Goal: Task Accomplishment & Management: Manage account settings

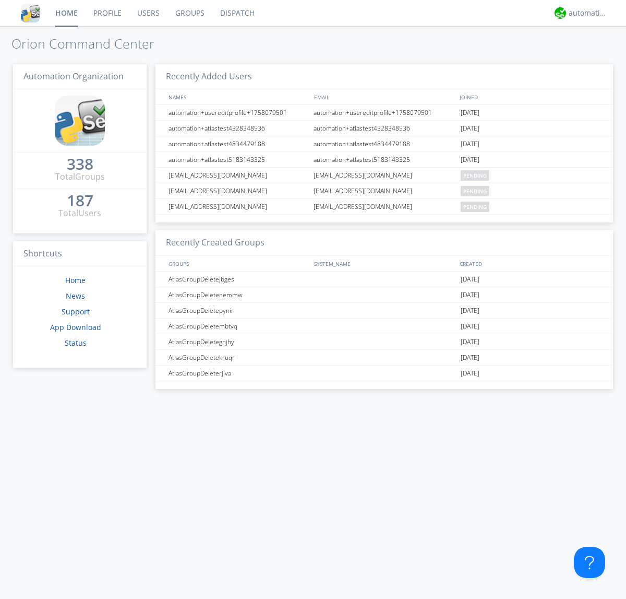
click at [148, 13] on link "Users" at bounding box center [148, 13] width 38 height 26
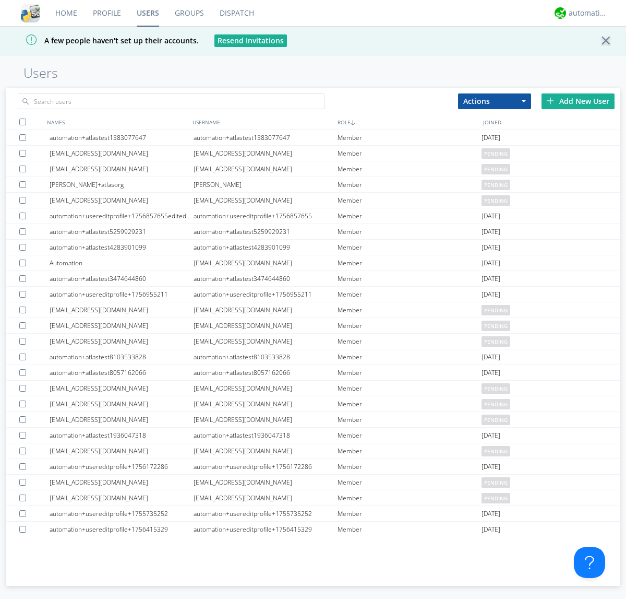
click at [578, 101] on div "Add New User" at bounding box center [578, 101] width 73 height 16
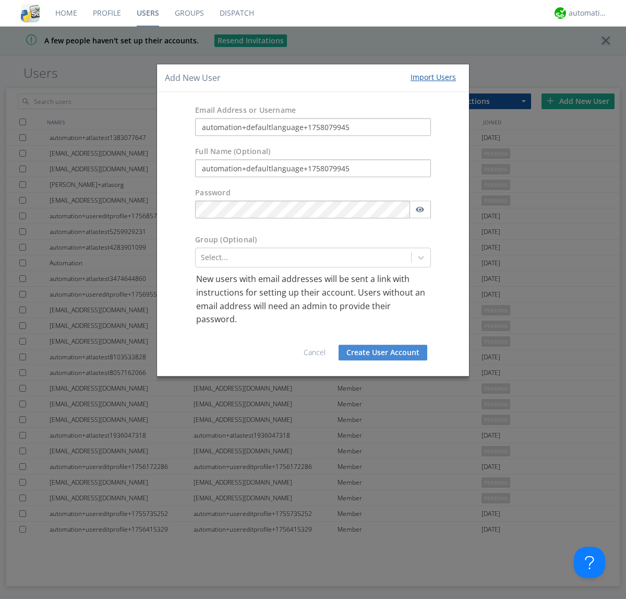
click at [383, 352] on button "Create User Account" at bounding box center [383, 352] width 89 height 16
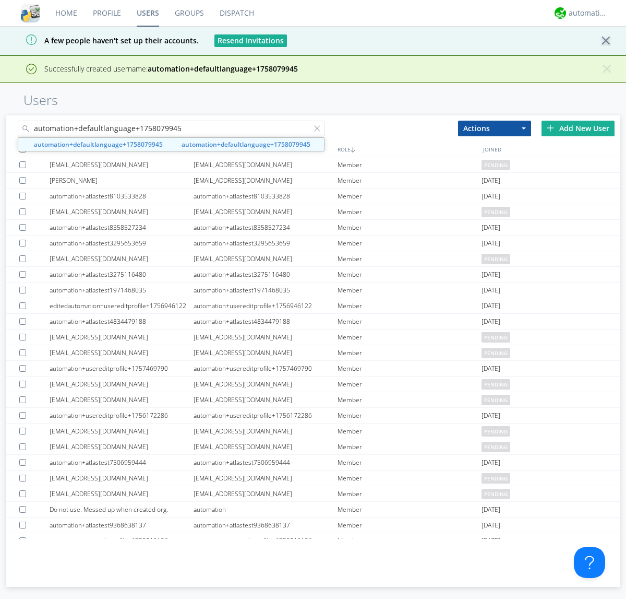
type input "automation+defaultlanguage+1758079945"
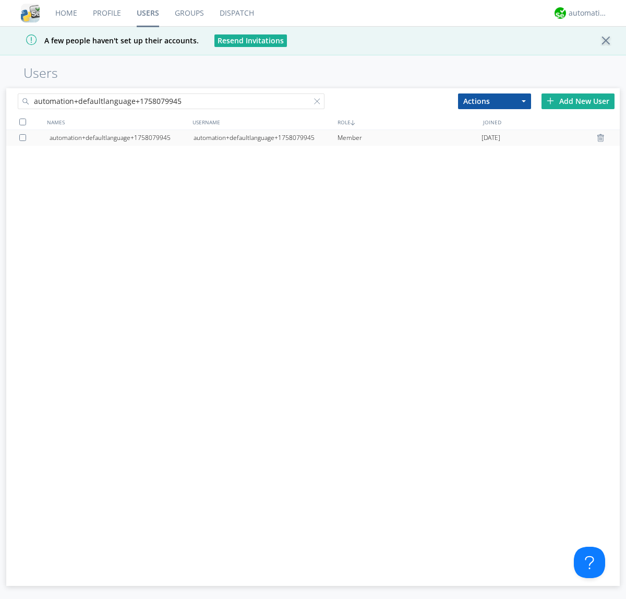
click at [265, 137] on div "automation+defaultlanguage+1758079945" at bounding box center [266, 138] width 144 height 16
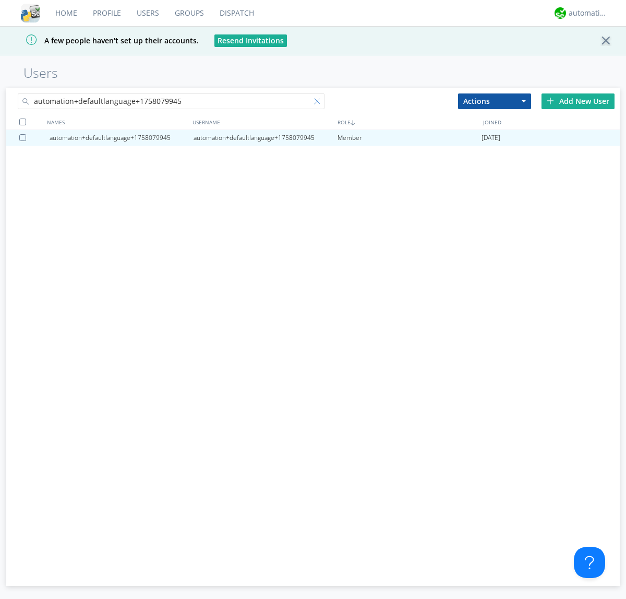
click at [314, 103] on div at bounding box center [319, 103] width 10 height 10
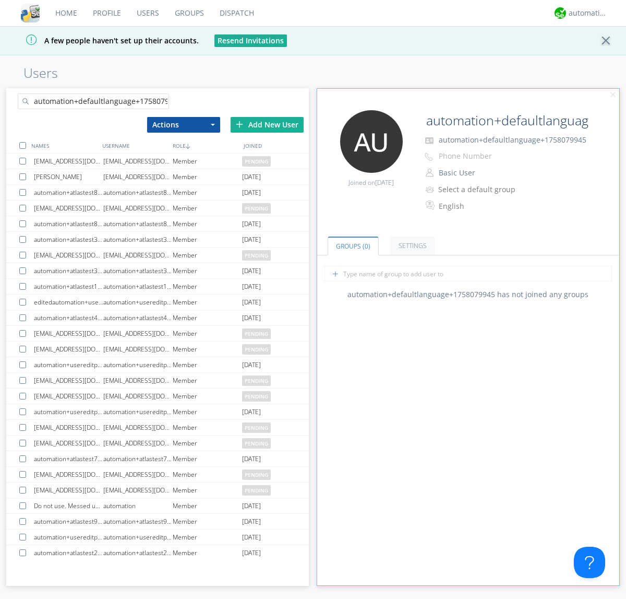
scroll to position [0, 11]
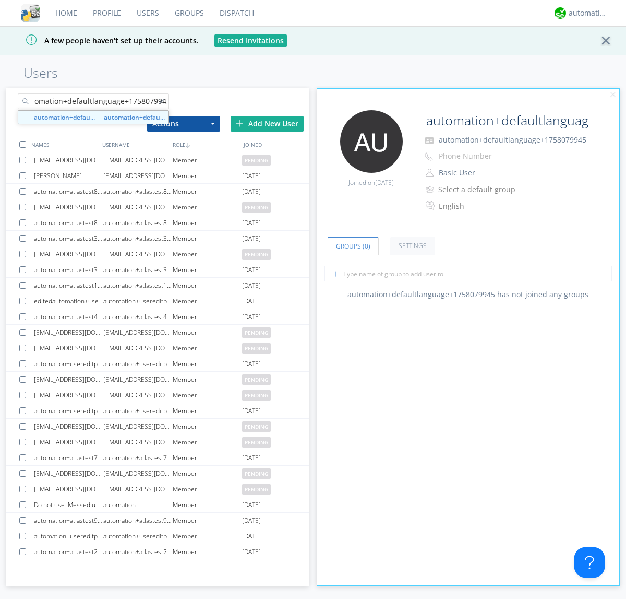
type input "automation+defaultlanguage+1758079945"
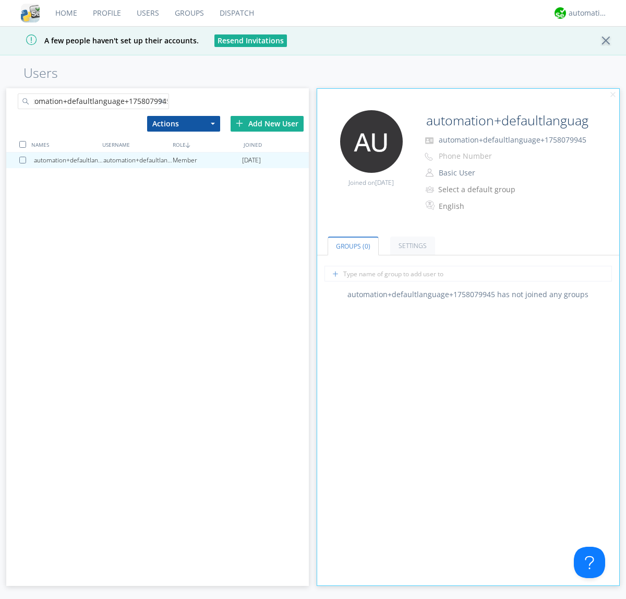
click at [25, 160] on div at bounding box center [24, 160] width 10 height 7
click at [183, 123] on button "Actions" at bounding box center [183, 124] width 73 height 16
click at [183, 154] on link "Delete User" at bounding box center [184, 155] width 72 height 14
